Goal: Navigation & Orientation: Go to known website

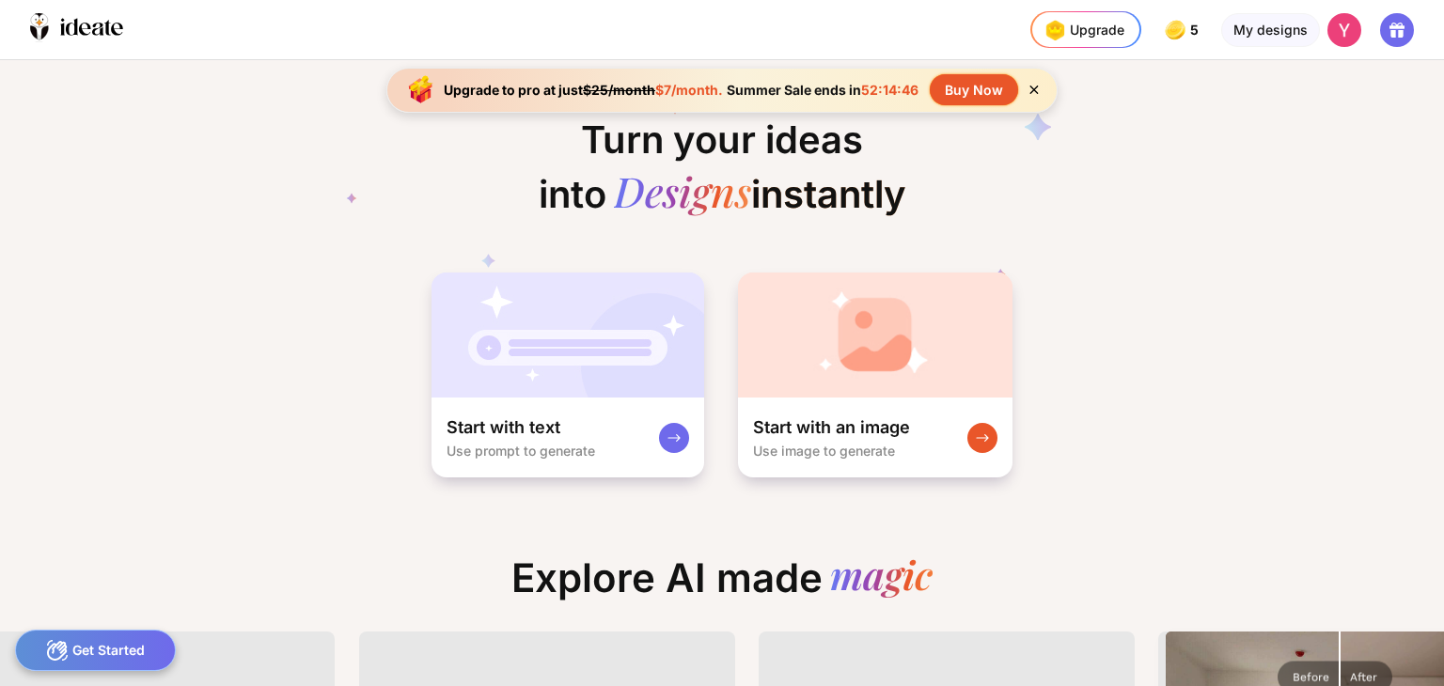
scroll to position [0, 197]
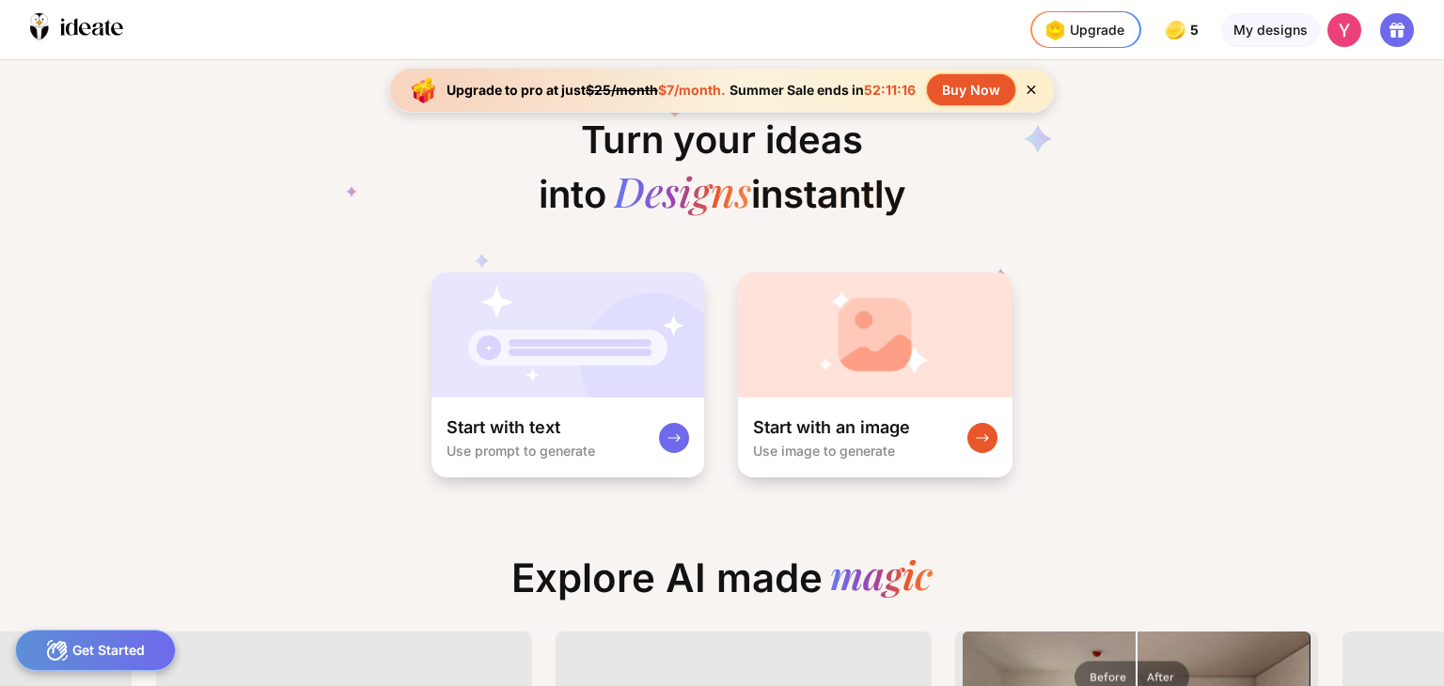
scroll to position [0, 376]
